Goal: Task Accomplishment & Management: Complete application form

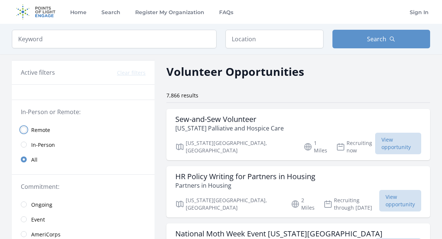
click at [25, 129] on input "radio" at bounding box center [24, 130] width 6 height 6
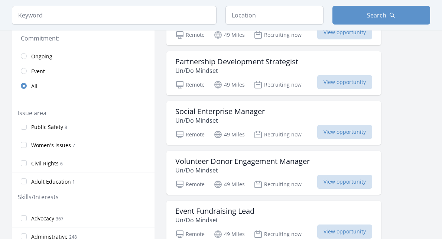
scroll to position [377, 0]
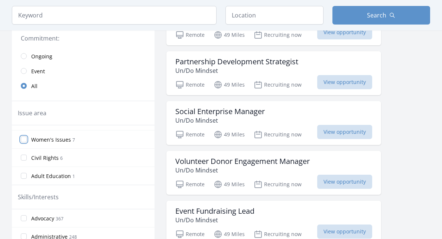
click at [25, 137] on input "Women's Issues 7" at bounding box center [24, 139] width 6 height 6
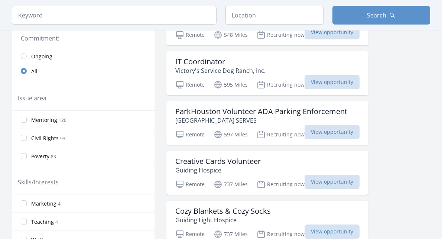
scroll to position [363, 0]
click at [23, 140] on input "Civil Rights 93" at bounding box center [24, 139] width 6 height 6
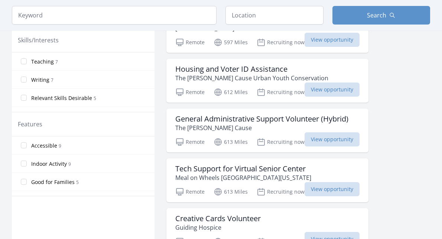
scroll to position [297, 0]
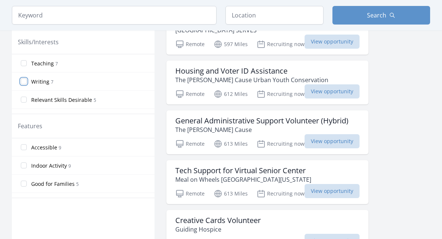
click at [25, 81] on input "Writing 7" at bounding box center [24, 81] width 6 height 6
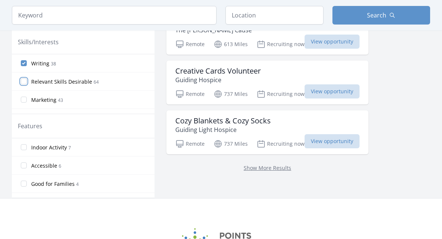
click at [24, 81] on input "Relevant Skills Desirable 64" at bounding box center [24, 81] width 6 height 6
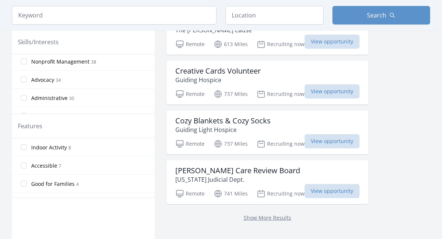
scroll to position [113, 0]
click at [25, 59] on input "Nonprofit Management 38" at bounding box center [24, 60] width 6 height 6
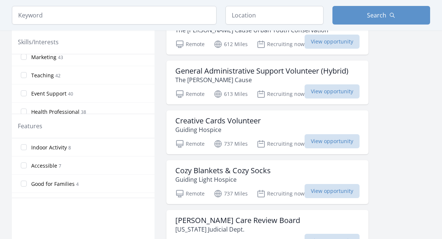
scroll to position [68, 0]
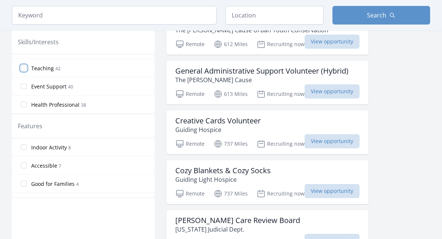
click at [23, 68] on input "Teaching 42" at bounding box center [24, 68] width 6 height 6
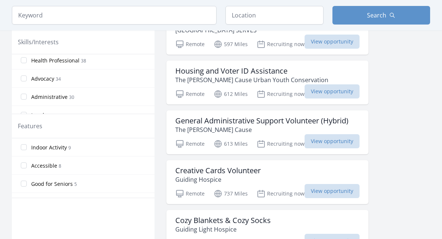
scroll to position [118, 0]
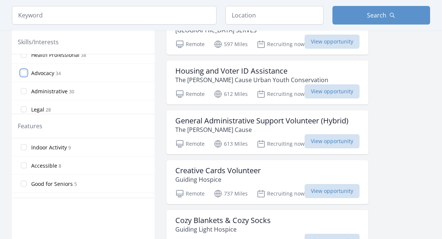
click at [23, 72] on input "Advocacy 34" at bounding box center [24, 73] width 6 height 6
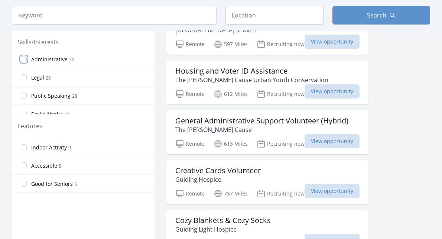
click at [24, 59] on input "Administrative 30" at bounding box center [24, 59] width 6 height 6
click at [23, 74] on input "Legal 28" at bounding box center [24, 77] width 6 height 6
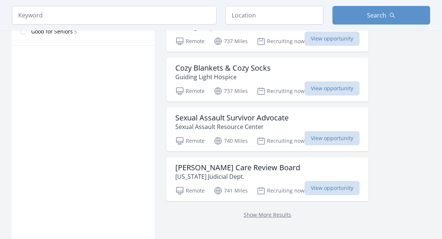
scroll to position [453, 0]
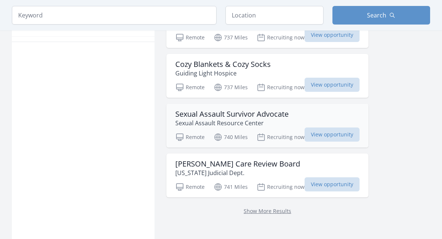
click at [269, 115] on h3 "Sexual Assault Survivor Advocate" at bounding box center [231, 114] width 113 height 9
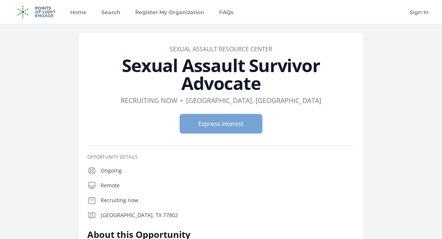
click at [210, 123] on button "Express Interest" at bounding box center [221, 123] width 82 height 19
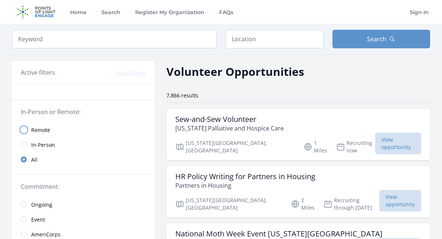
click at [25, 129] on input "radio" at bounding box center [24, 130] width 6 height 6
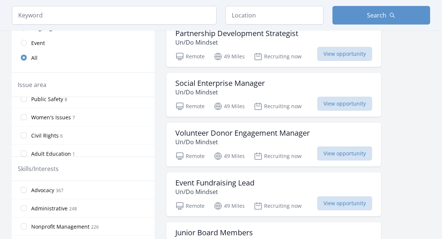
scroll to position [374, 0]
click at [23, 115] on input "Women's Issues 7" at bounding box center [24, 115] width 6 height 6
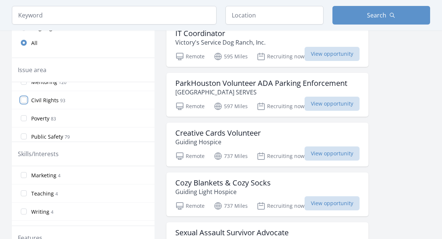
click at [25, 100] on input "Civil Rights 93" at bounding box center [24, 100] width 6 height 6
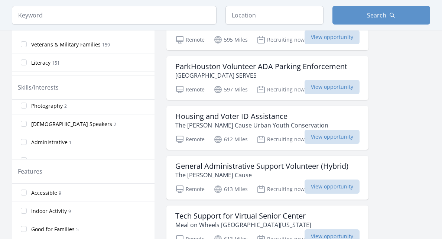
scroll to position [275, 0]
click at [25, 142] on input "Administrative 1" at bounding box center [24, 143] width 6 height 6
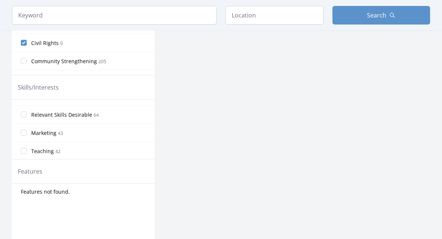
scroll to position [13, 0]
click at [23, 112] on input "Relevant Skills Desirable 64" at bounding box center [24, 114] width 6 height 6
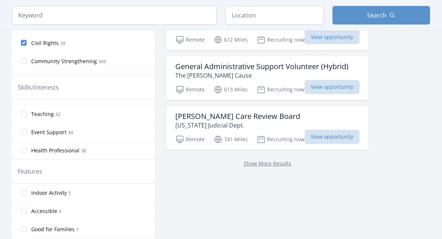
scroll to position [51, 0]
click at [23, 112] on input "Teaching 42" at bounding box center [24, 112] width 6 height 6
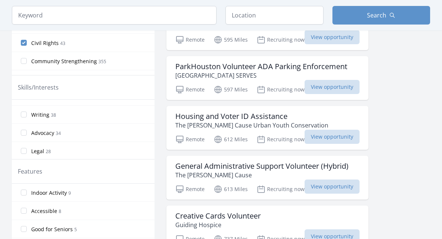
scroll to position [123, 0]
click at [23, 113] on input "Writing 38" at bounding box center [24, 113] width 6 height 6
click at [25, 132] on input "Advocacy 34" at bounding box center [24, 132] width 6 height 6
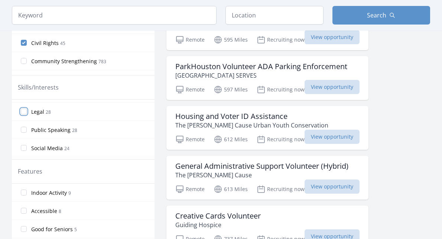
click at [23, 111] on input "Legal 28" at bounding box center [24, 112] width 6 height 6
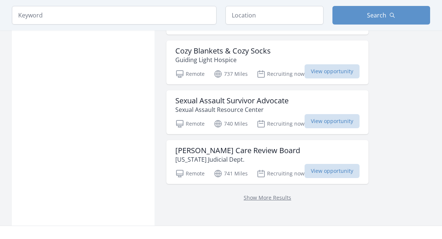
scroll to position [468, 0]
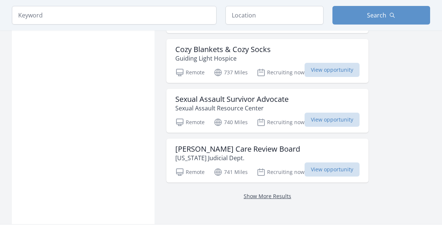
click at [259, 194] on link "Show More Results" at bounding box center [268, 196] width 48 height 7
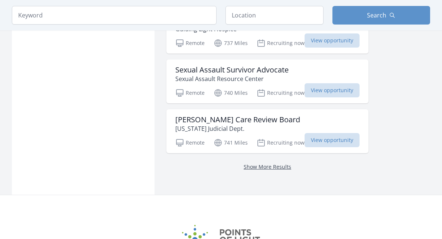
scroll to position [499, 0]
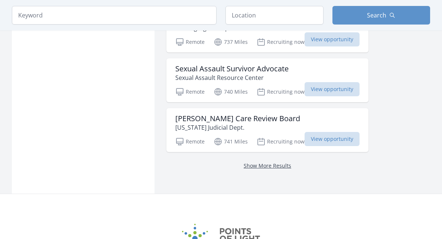
click at [262, 162] on link "Show More Results" at bounding box center [268, 165] width 48 height 7
click at [263, 166] on link "Show More Results" at bounding box center [268, 165] width 48 height 7
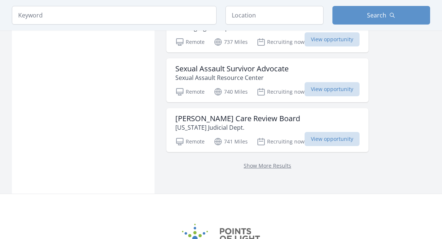
click at [271, 176] on div "Show More Results" at bounding box center [268, 165] width 202 height 27
click at [272, 166] on link "Show More Results" at bounding box center [268, 165] width 48 height 7
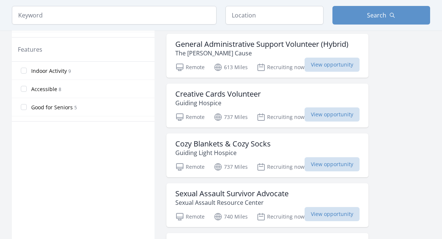
scroll to position [474, 0]
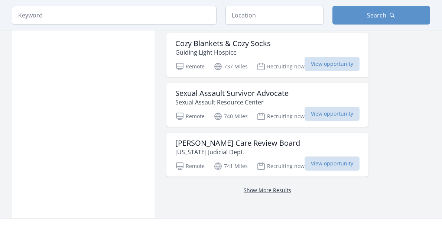
click at [269, 188] on link "Show More Results" at bounding box center [268, 190] width 48 height 7
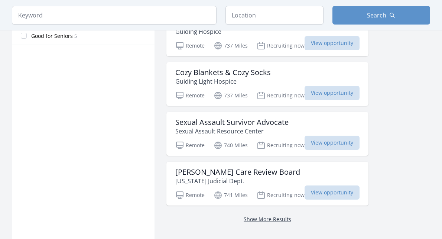
scroll to position [442, 0]
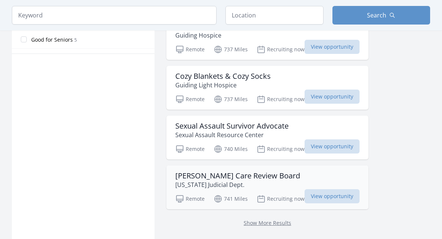
click at [248, 176] on h3 "Foster Care Review Board" at bounding box center [237, 175] width 125 height 9
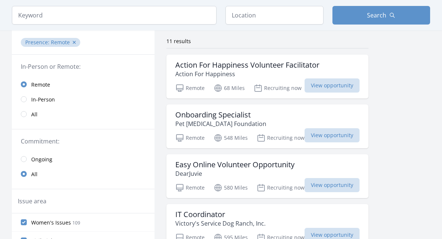
scroll to position [55, 0]
click at [203, 117] on h3 "Onboarding Specialist" at bounding box center [220, 114] width 91 height 9
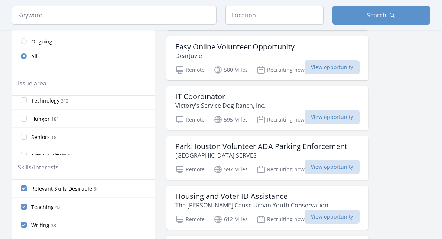
scroll to position [0, 0]
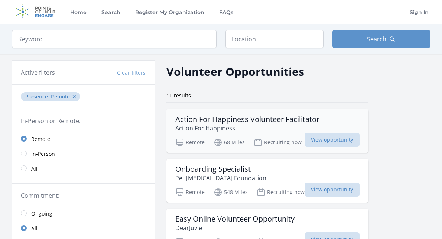
click at [241, 128] on p "Action For Happiness" at bounding box center [247, 128] width 144 height 9
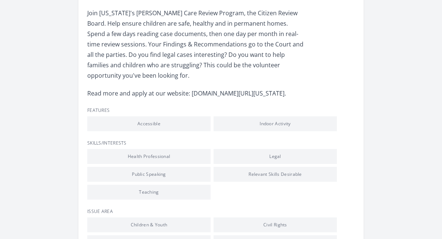
scroll to position [241, 0]
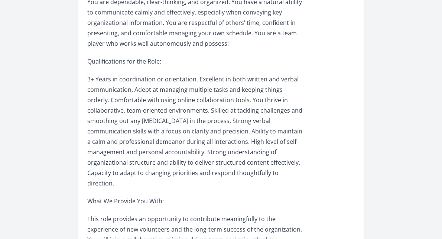
scroll to position [482, 0]
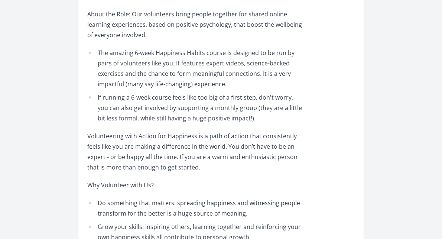
scroll to position [135, 0]
